Goal: Transaction & Acquisition: Purchase product/service

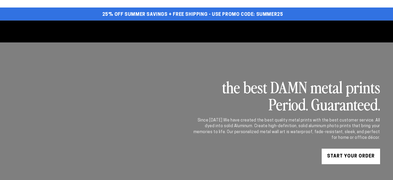
select select "**********"
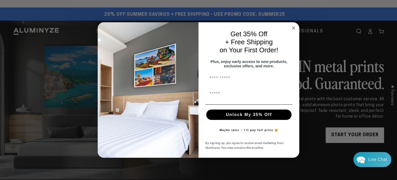
click at [294, 27] on icon "Close dialog" at bounding box center [294, 28] width 3 height 3
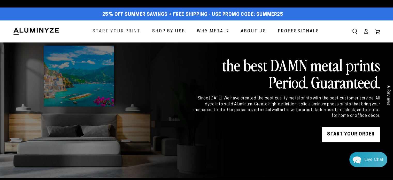
click at [130, 32] on span "Start Your Print" at bounding box center [117, 32] width 48 height 8
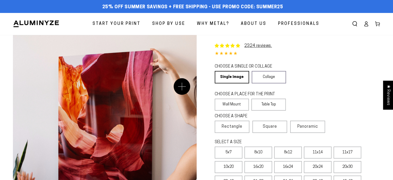
select select "**********"
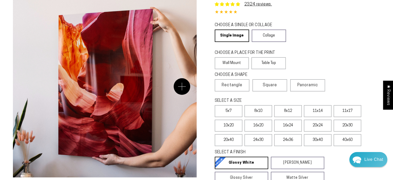
scroll to position [41, 0]
click at [272, 84] on span "Square" at bounding box center [270, 85] width 14 height 6
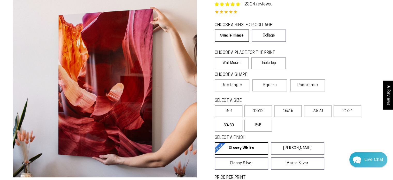
click at [235, 111] on label "8x8" at bounding box center [229, 111] width 28 height 12
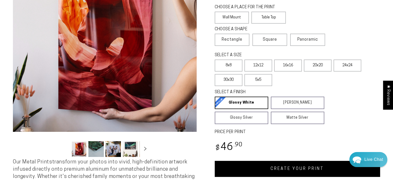
scroll to position [88, 0]
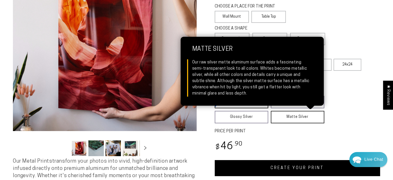
click at [288, 113] on link "Matte Silver Matte Silver Our raw silver matte aluminum surface adds a fascinat…" at bounding box center [298, 117] width 54 height 12
drag, startPoint x: 288, startPoint y: 113, endPoint x: 288, endPoint y: 119, distance: 5.9
click at [288, 119] on link "Matte Silver Matte Silver Our raw silver matte aluminum surface adds a fascinat…" at bounding box center [298, 117] width 54 height 12
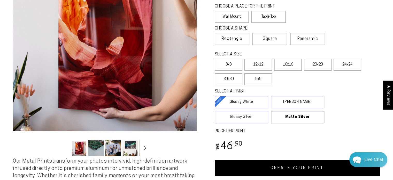
click at [292, 139] on div "Regular price $ 46 .90 Regular price Sale price $ 46 .90" at bounding box center [298, 146] width 166 height 15
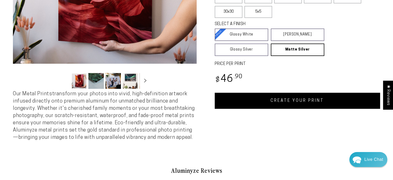
scroll to position [155, 0]
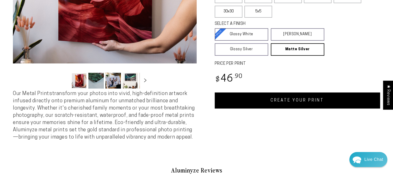
click at [287, 100] on link "CREATE YOUR PRINT" at bounding box center [298, 100] width 166 height 16
